Goal: Task Accomplishment & Management: Complete application form

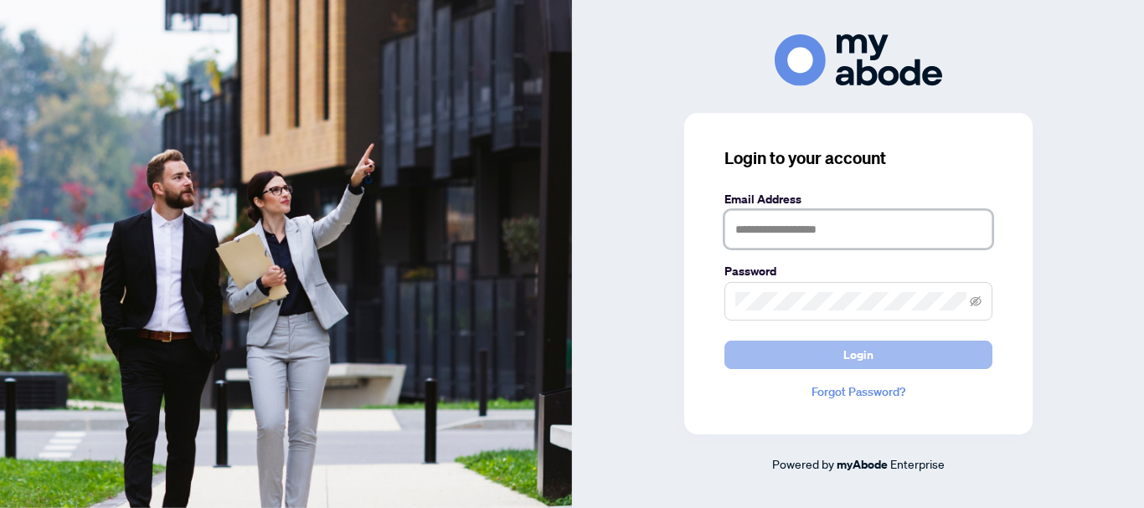
type input "**********"
click at [806, 349] on button "Login" at bounding box center [858, 355] width 268 height 28
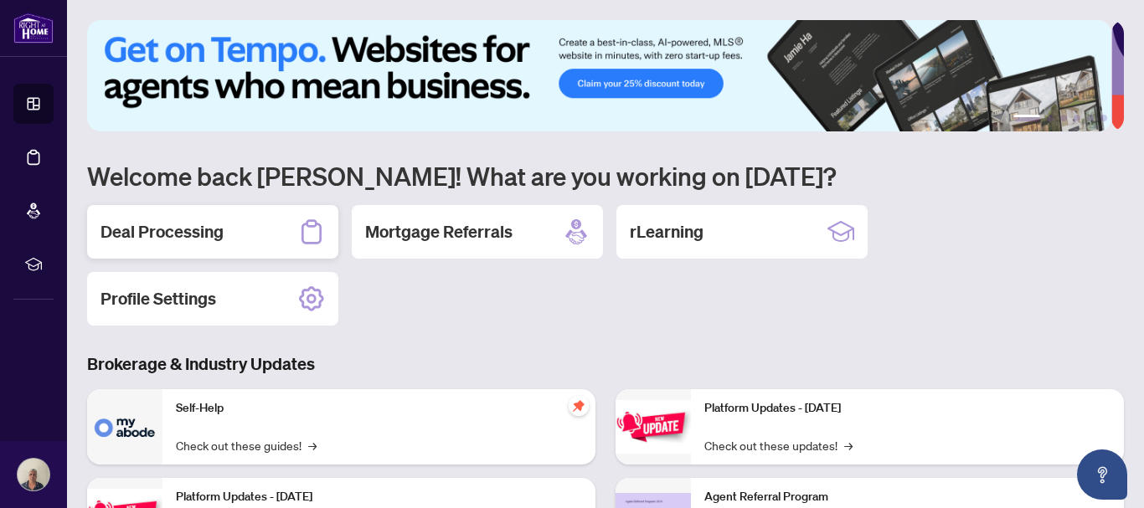
click at [172, 220] on h2 "Deal Processing" at bounding box center [161, 231] width 123 height 23
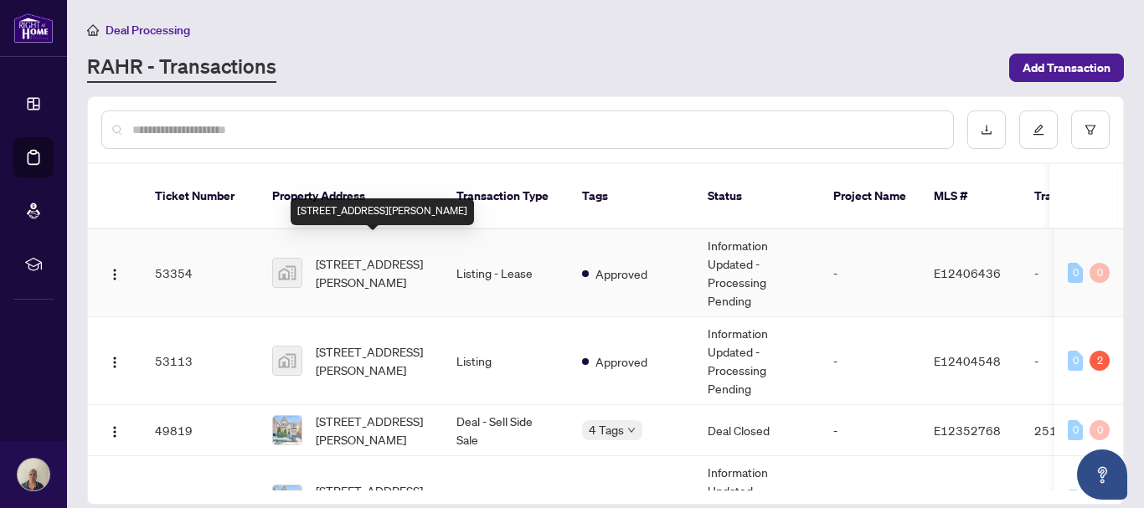
click at [405, 255] on span "[STREET_ADDRESS][PERSON_NAME]" at bounding box center [373, 273] width 114 height 37
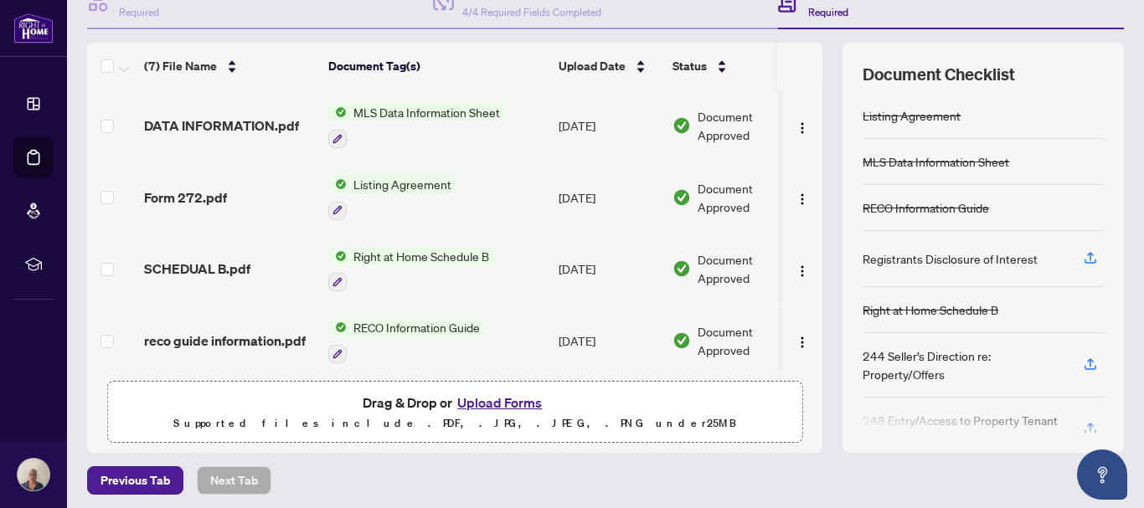
scroll to position [193, 0]
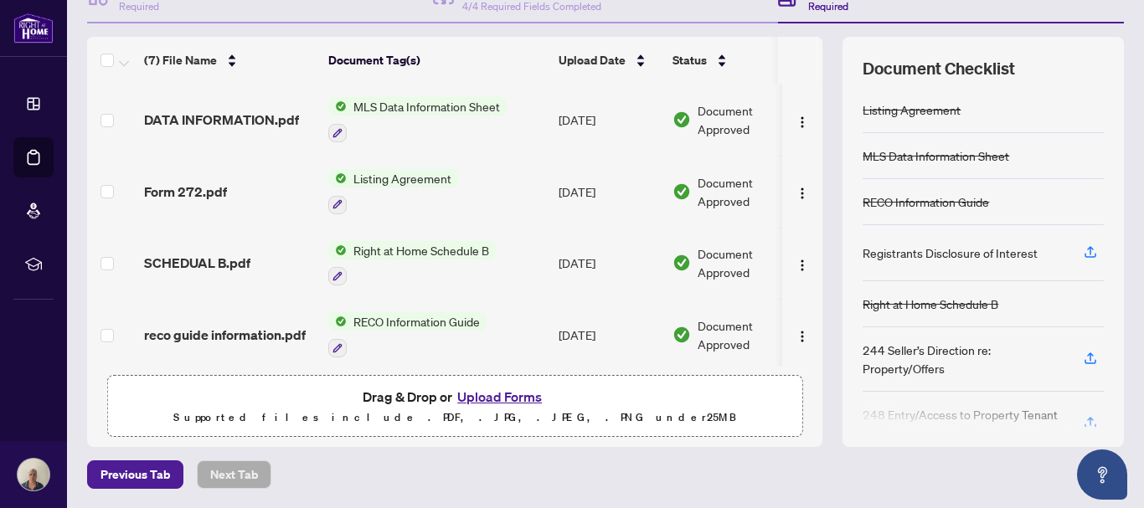
click at [487, 394] on button "Upload Forms" at bounding box center [499, 397] width 95 height 22
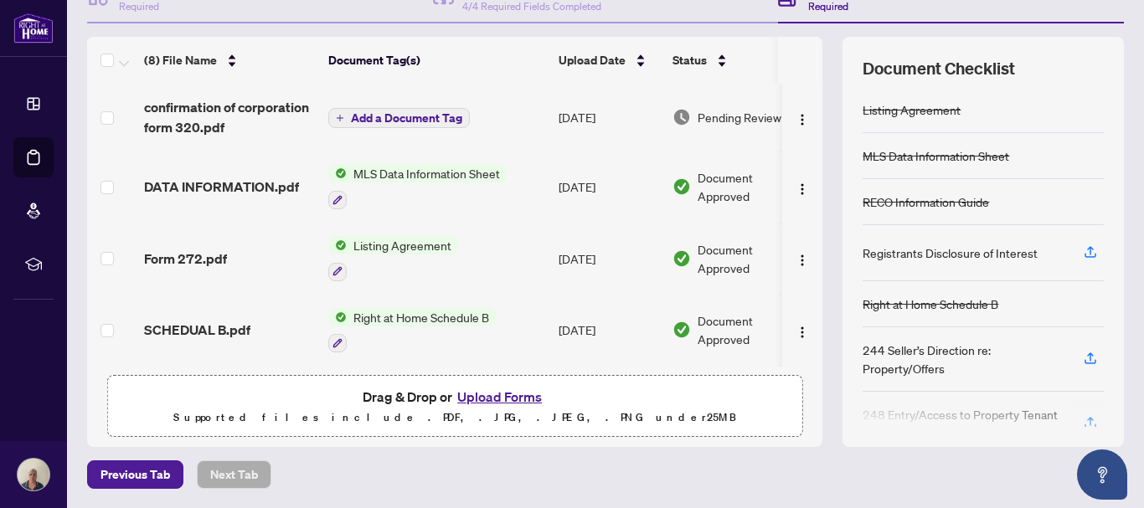
click at [488, 393] on button "Upload Forms" at bounding box center [499, 397] width 95 height 22
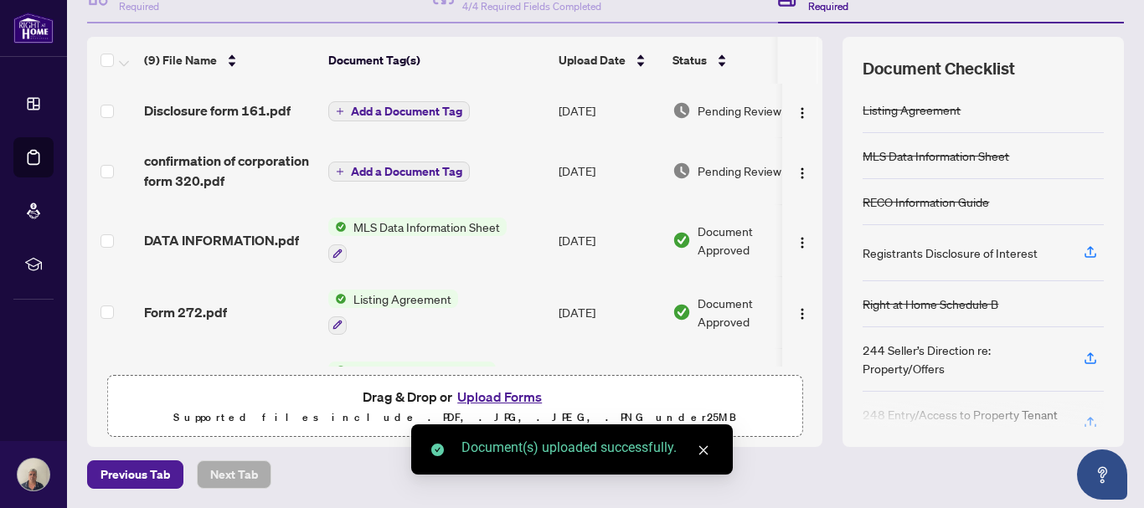
click at [478, 394] on button "Upload Forms" at bounding box center [499, 397] width 95 height 22
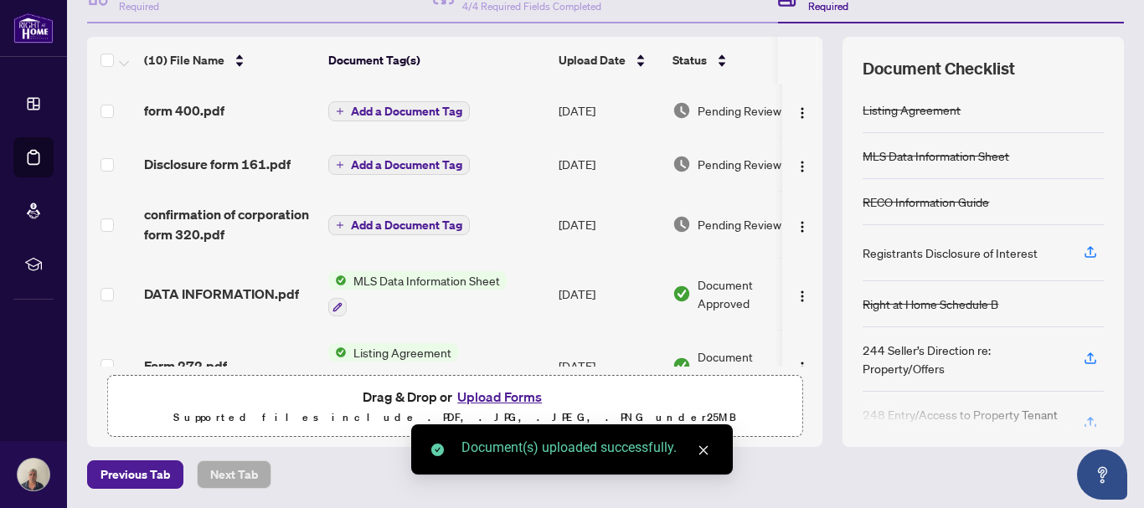
click at [487, 394] on button "Upload Forms" at bounding box center [499, 397] width 95 height 22
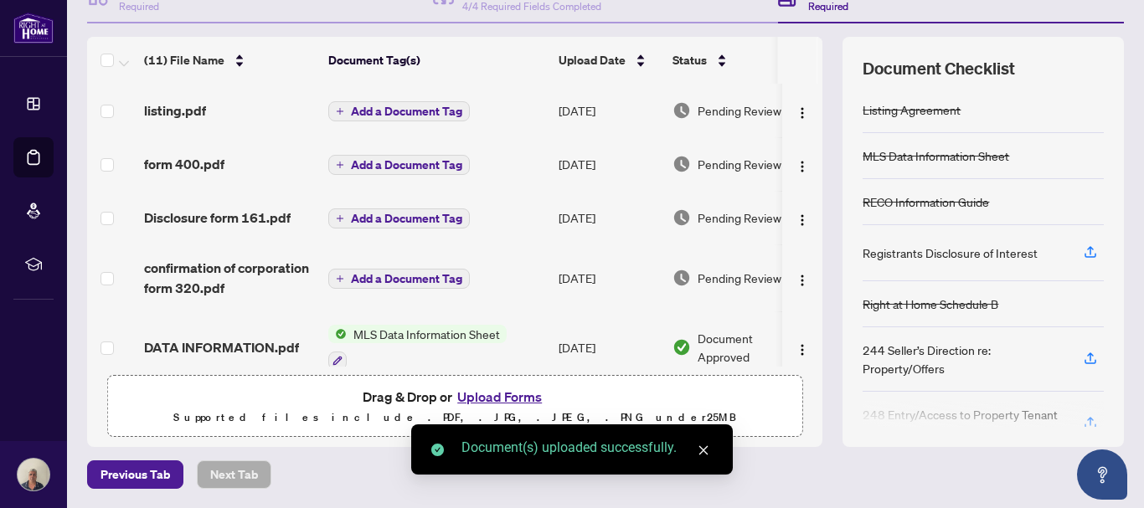
click at [497, 394] on button "Upload Forms" at bounding box center [499, 397] width 95 height 22
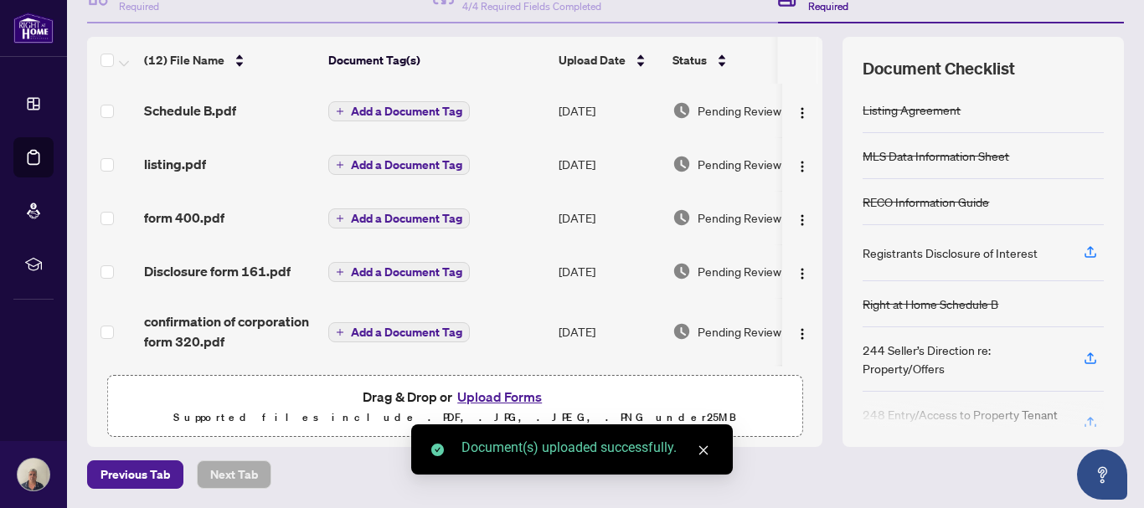
click at [479, 394] on button "Upload Forms" at bounding box center [499, 397] width 95 height 22
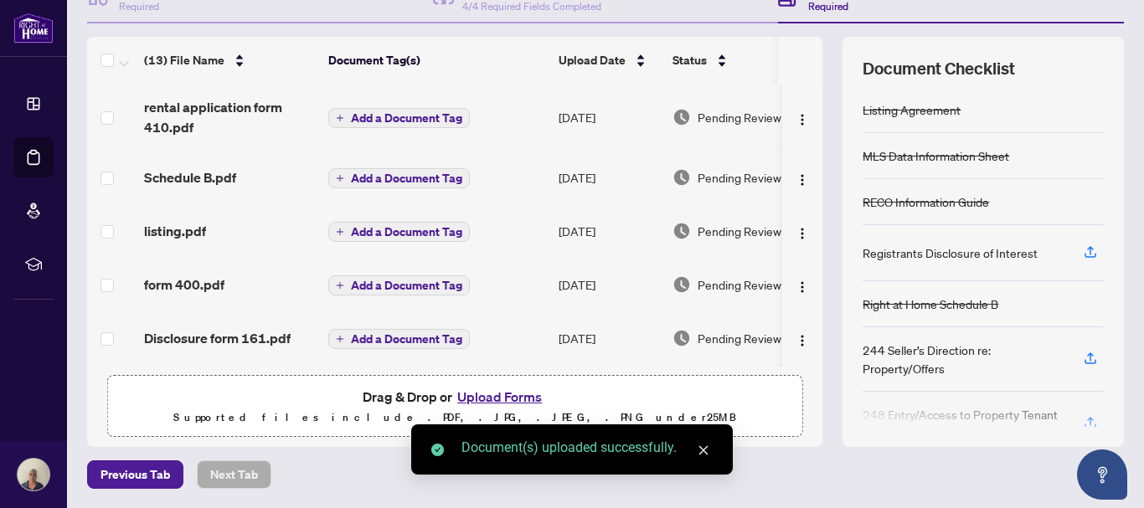
click at [817, 45] on th at bounding box center [819, 60] width 5 height 47
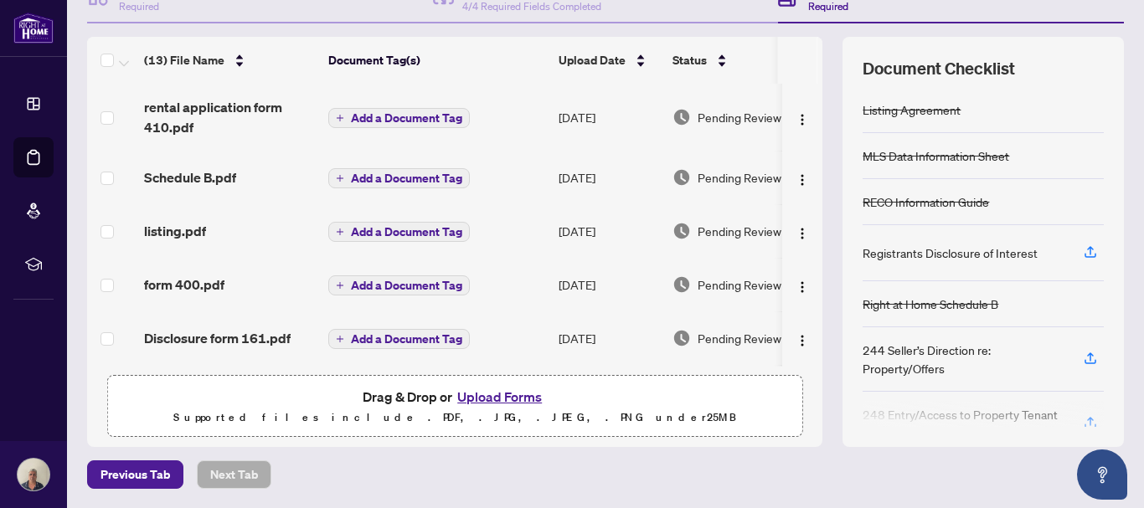
click at [481, 394] on button "Upload Forms" at bounding box center [499, 397] width 95 height 22
click at [817, 44] on th at bounding box center [819, 60] width 5 height 47
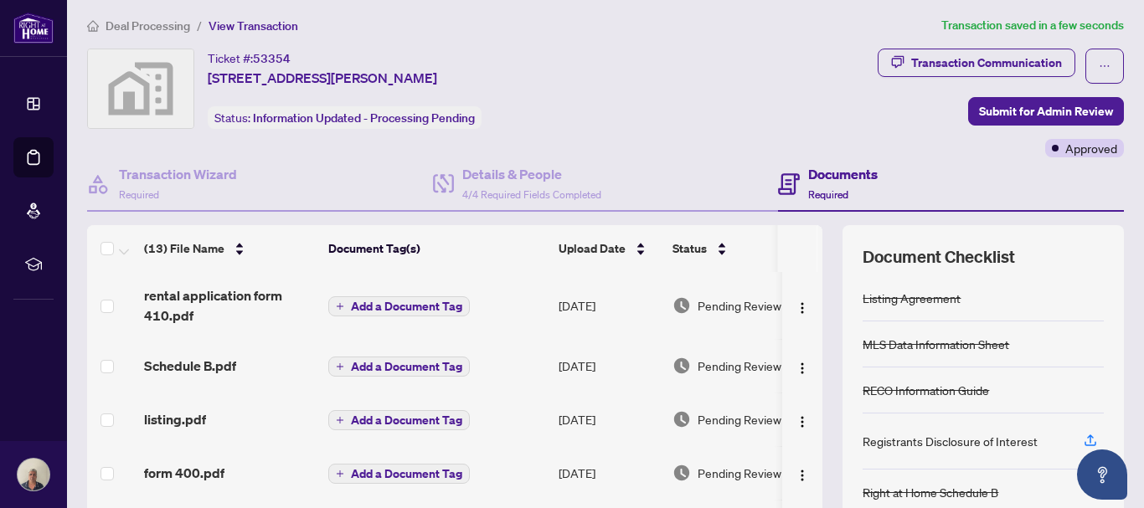
scroll to position [0, 0]
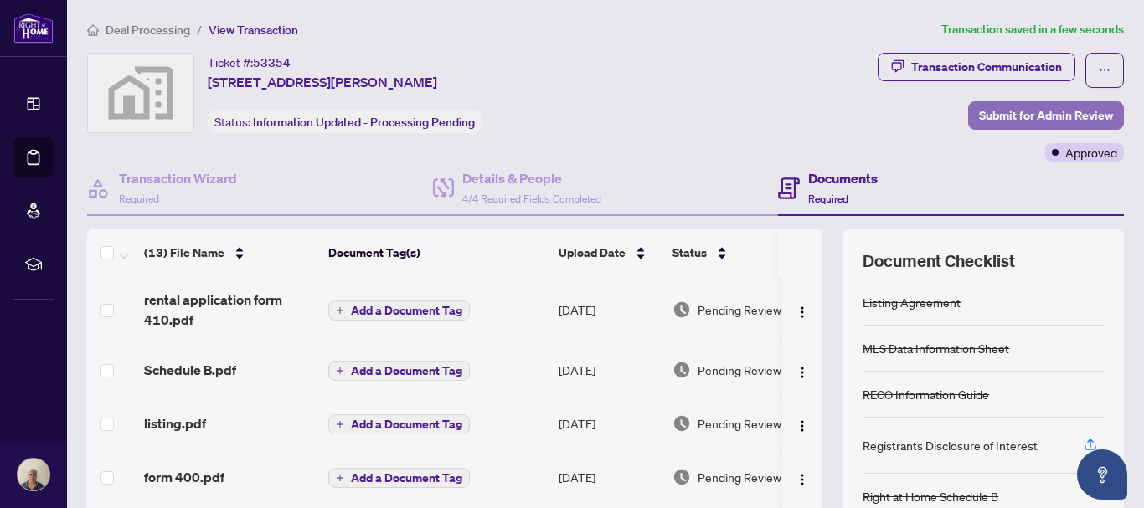
click at [1029, 111] on span "Submit for Admin Review" at bounding box center [1046, 115] width 134 height 27
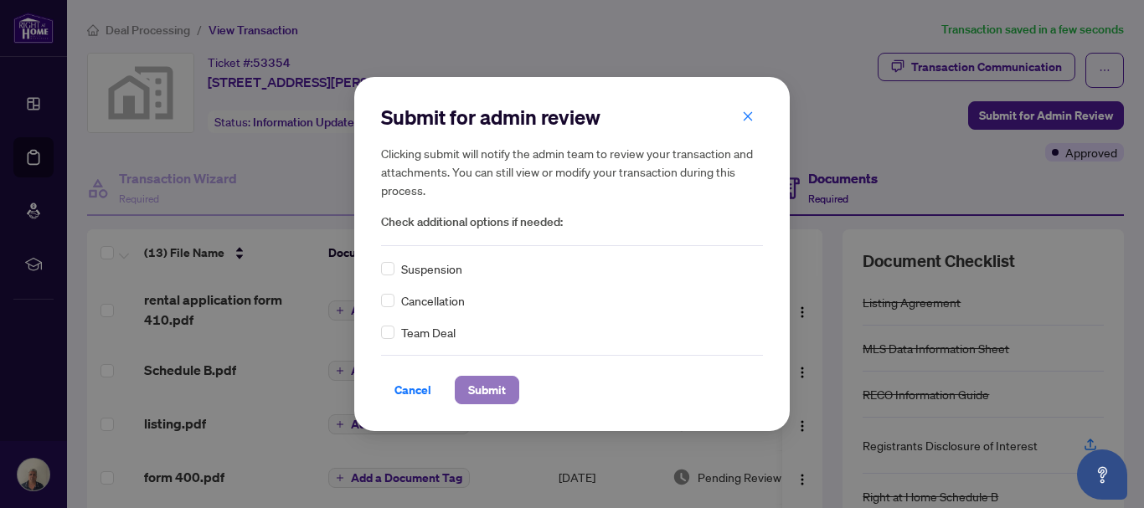
click at [487, 378] on span "Submit" at bounding box center [487, 390] width 38 height 27
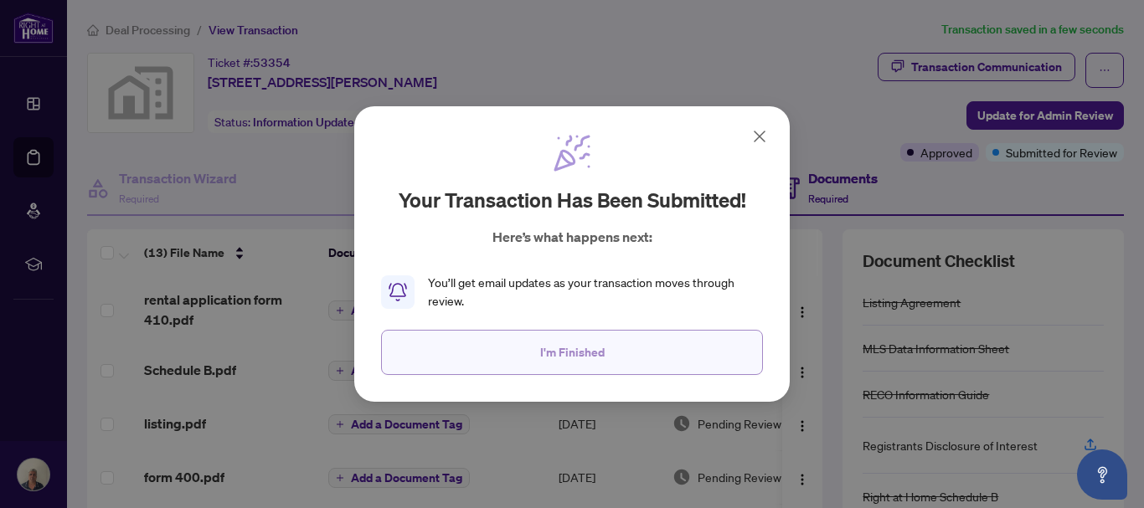
click at [556, 348] on span "I'm Finished" at bounding box center [572, 352] width 64 height 27
